Goal: Information Seeking & Learning: Learn about a topic

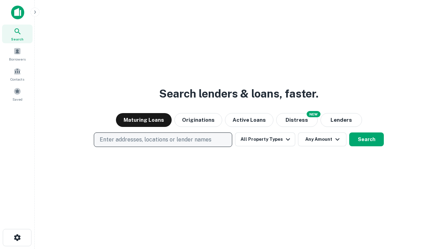
click at [163, 140] on p "Enter addresses, locations or lender names" at bounding box center [156, 140] width 112 height 8
type input "**********"
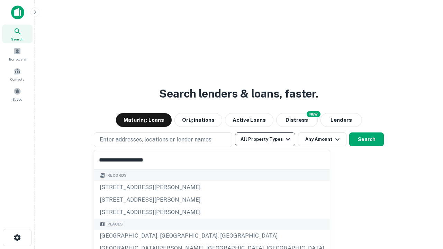
click at [166, 236] on div "[GEOGRAPHIC_DATA], [GEOGRAPHIC_DATA], [GEOGRAPHIC_DATA]" at bounding box center [212, 236] width 236 height 12
click at [265, 140] on button "All Property Types" at bounding box center [265, 140] width 60 height 14
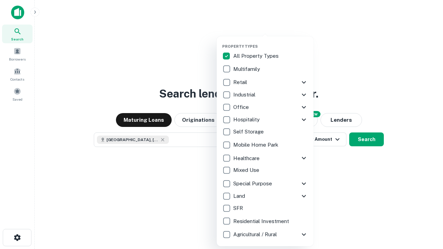
click at [271, 42] on button "button" at bounding box center [270, 42] width 97 height 0
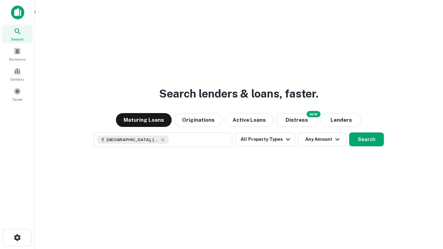
scroll to position [11, 0]
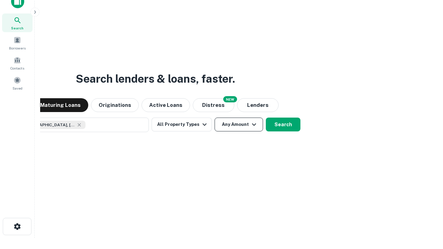
click at [215, 118] on button "Any Amount" at bounding box center [239, 125] width 48 height 14
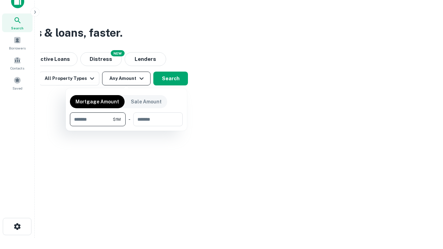
type input "*******"
click at [126, 126] on button "button" at bounding box center [126, 126] width 113 height 0
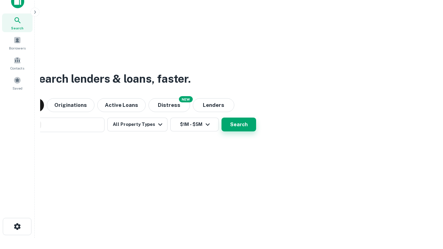
click at [222, 118] on button "Search" at bounding box center [239, 125] width 35 height 14
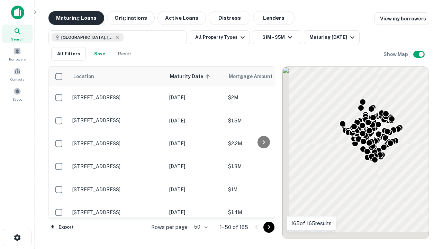
click at [76, 18] on button "Maturing Loans" at bounding box center [76, 18] width 56 height 14
